Goal: Navigation & Orientation: Find specific page/section

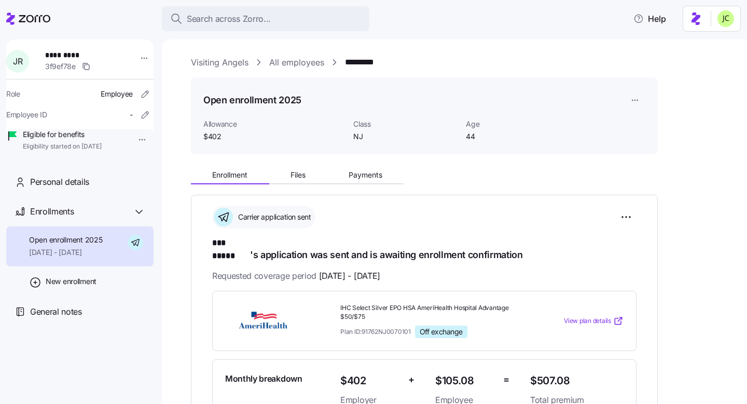
click at [223, 65] on link "Visiting Angels" at bounding box center [220, 62] width 58 height 13
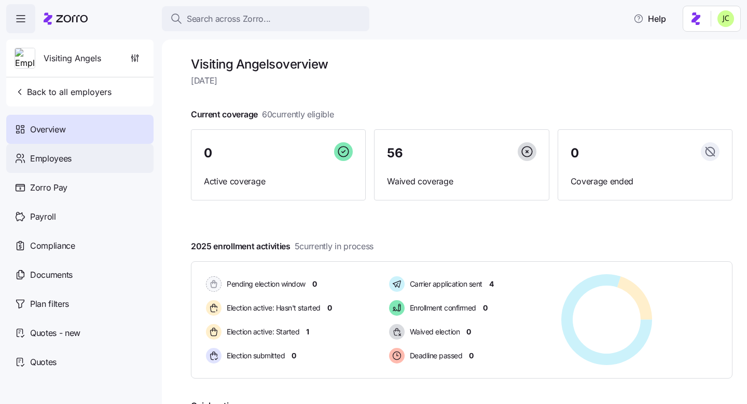
click at [68, 157] on span "Employees" at bounding box center [51, 158] width 42 height 13
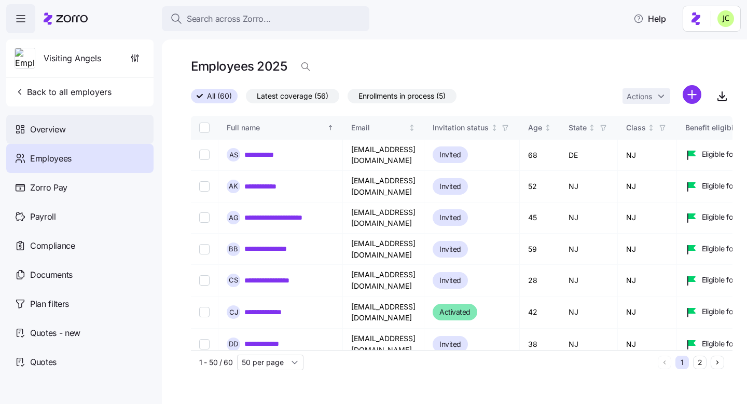
click at [76, 128] on div "Overview" at bounding box center [79, 129] width 147 height 29
